Goal: Task Accomplishment & Management: Use online tool/utility

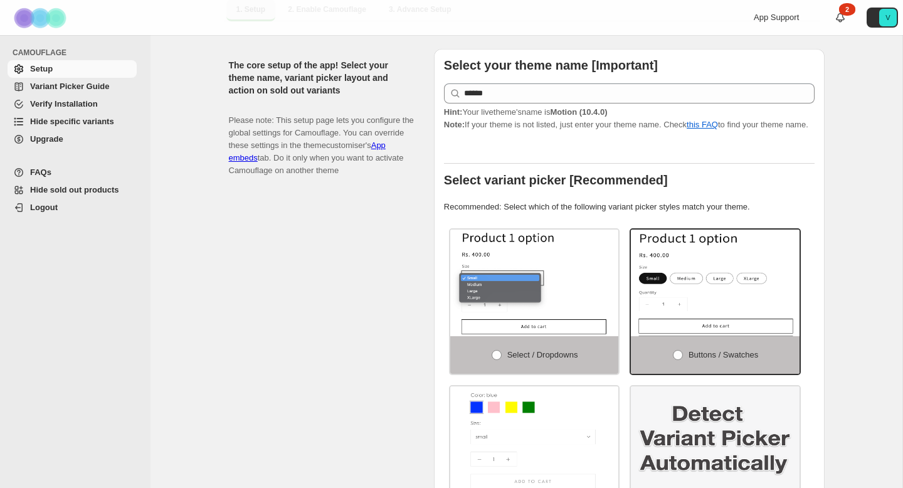
scroll to position [152, 0]
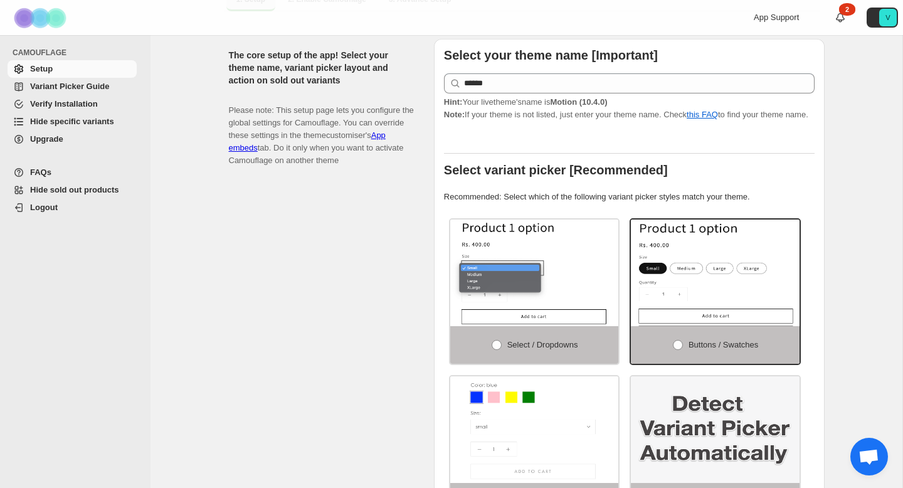
click at [118, 122] on span "Hide specific variants" at bounding box center [82, 121] width 104 height 13
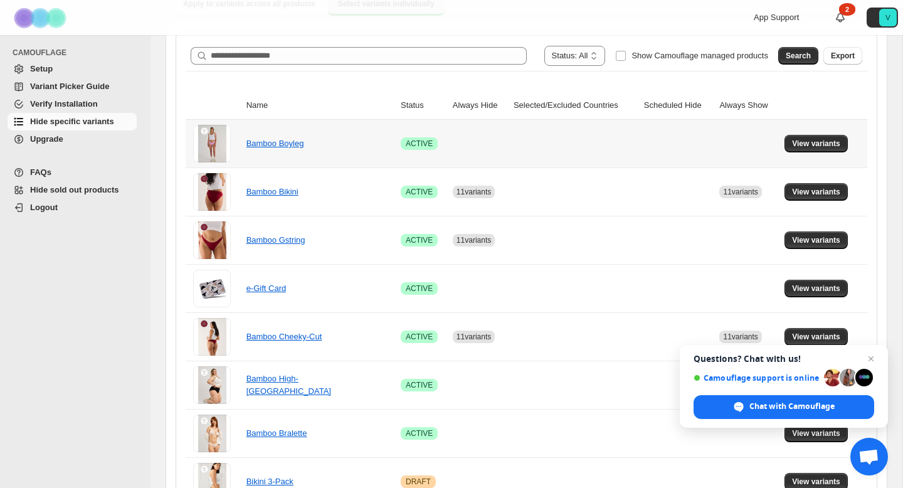
scroll to position [162, 0]
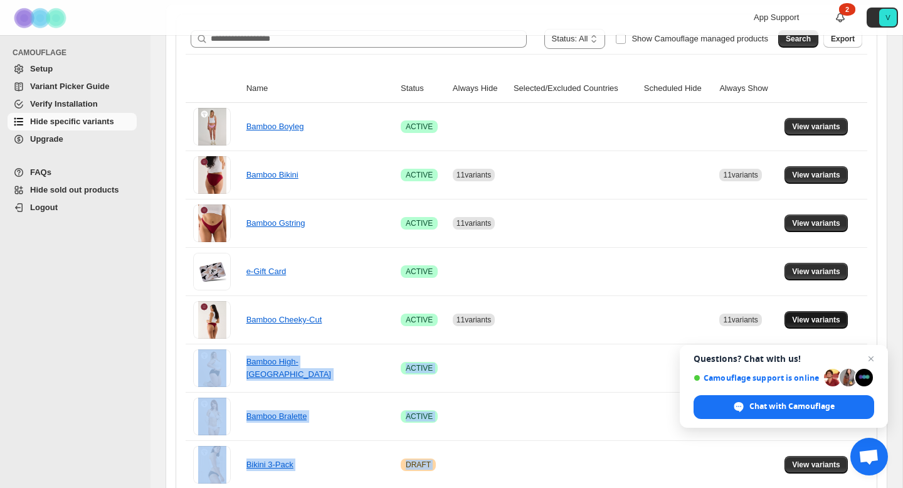
drag, startPoint x: 852, startPoint y: 481, endPoint x: 818, endPoint y: 318, distance: 167.1
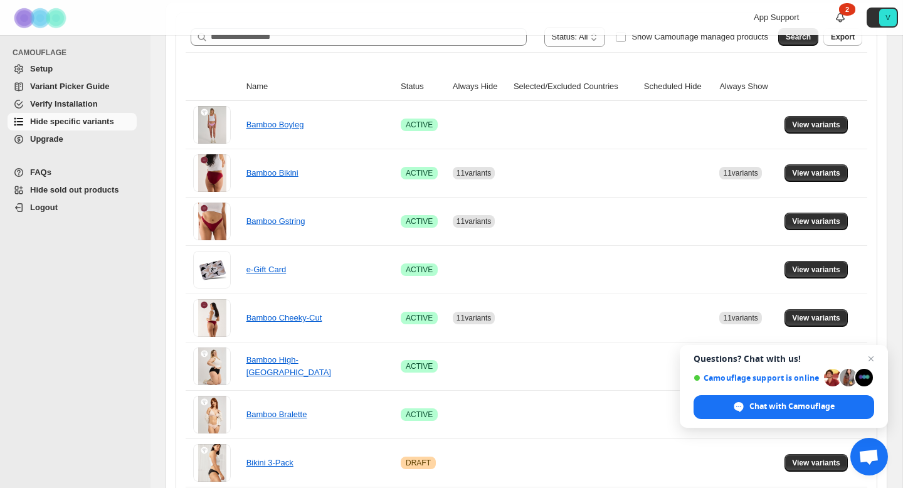
click at [843, 224] on button "View variants" at bounding box center [815, 222] width 63 height 18
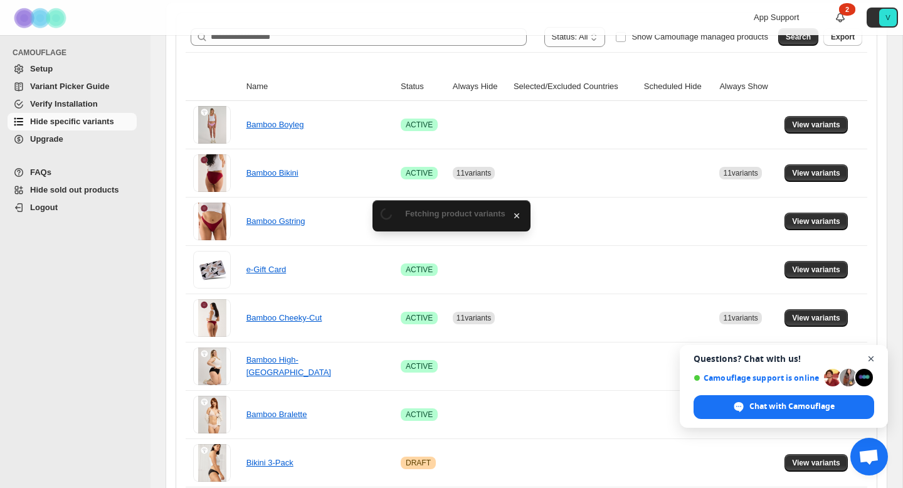
click at [871, 357] on span "Open chat" at bounding box center [871, 359] width 16 height 16
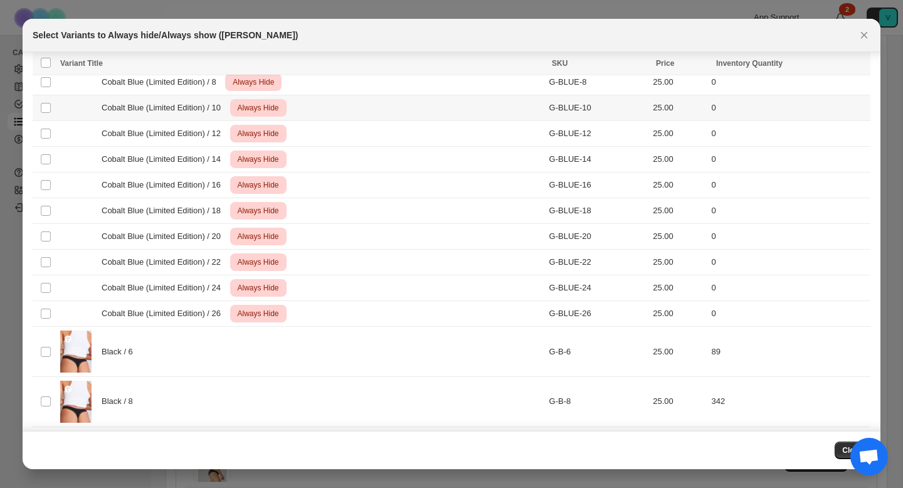
scroll to position [587, 0]
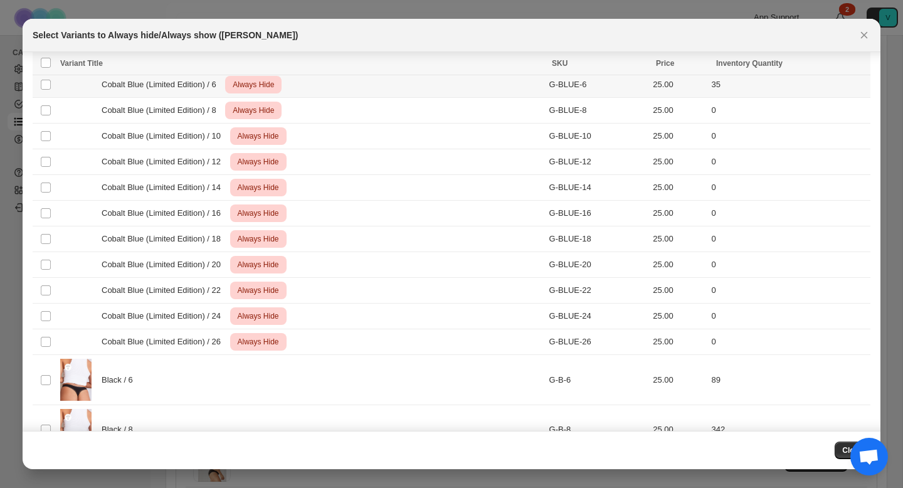
click at [43, 93] on td "Select product variant" at bounding box center [45, 85] width 24 height 26
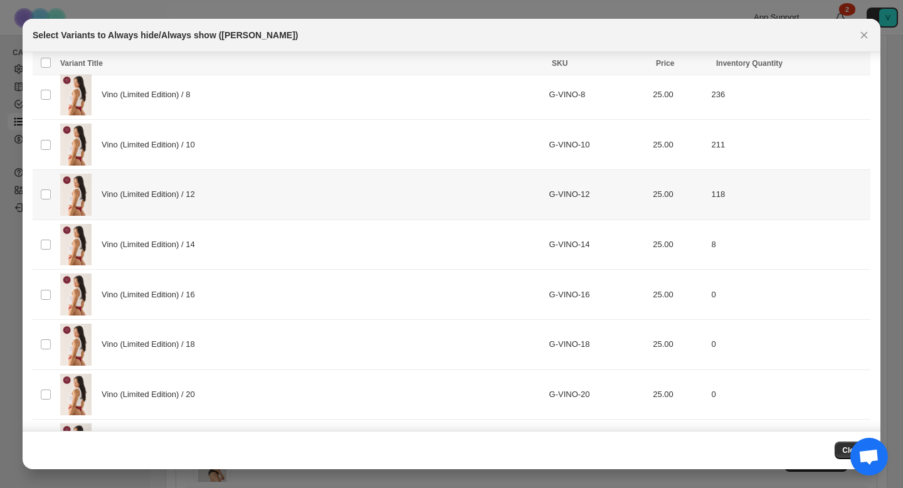
scroll to position [0, 0]
